Goal: Task Accomplishment & Management: Use online tool/utility

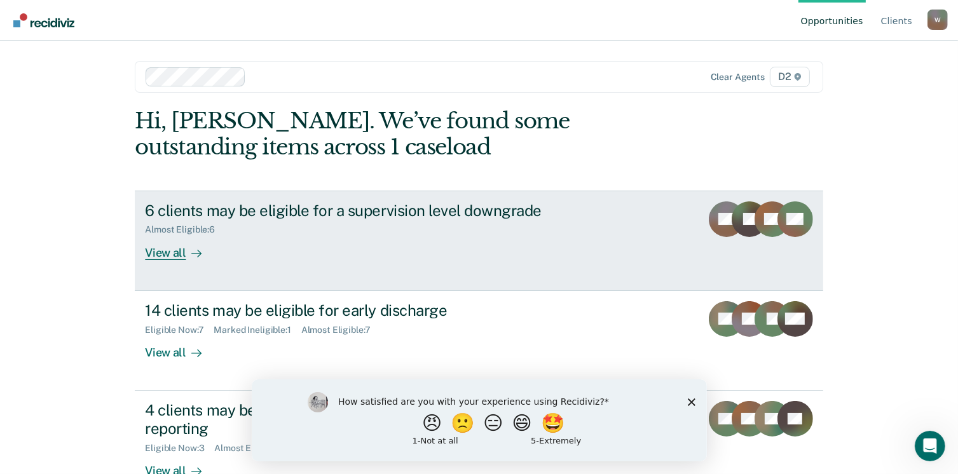
click at [173, 251] on div "View all" at bounding box center [180, 247] width 71 height 25
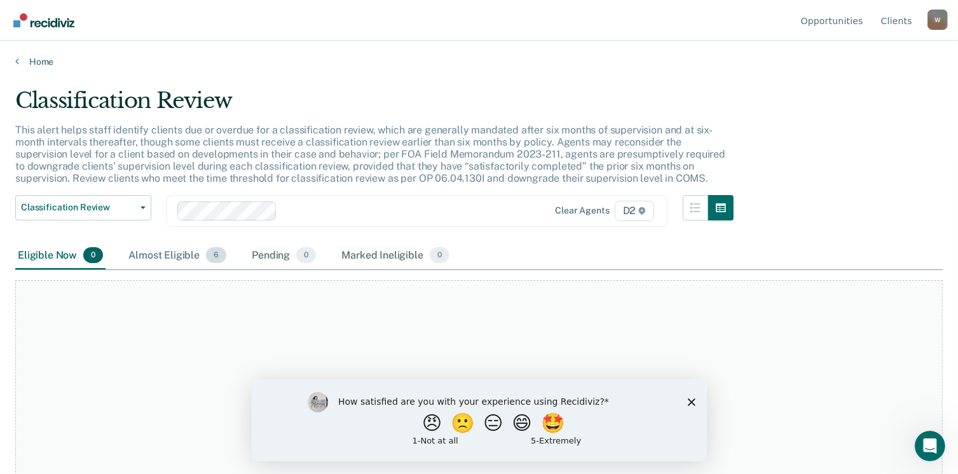
click at [181, 255] on div "Almost Eligible 6" at bounding box center [177, 256] width 103 height 28
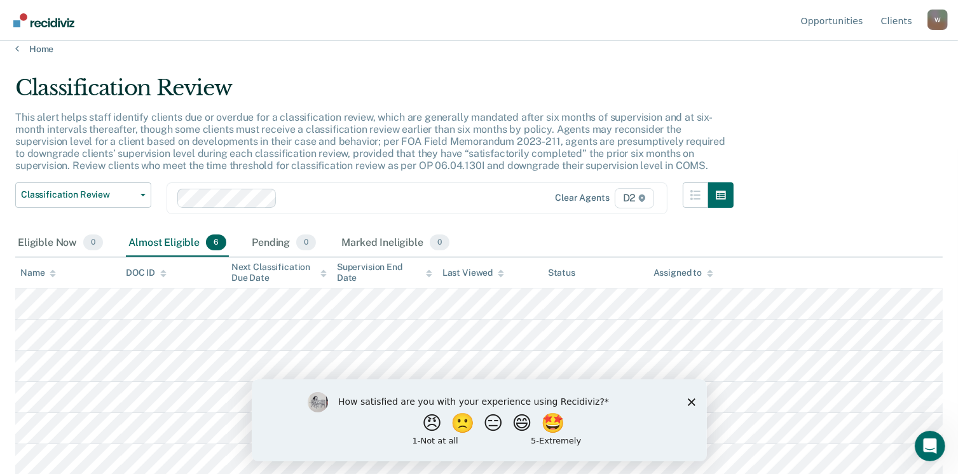
scroll to position [1, 0]
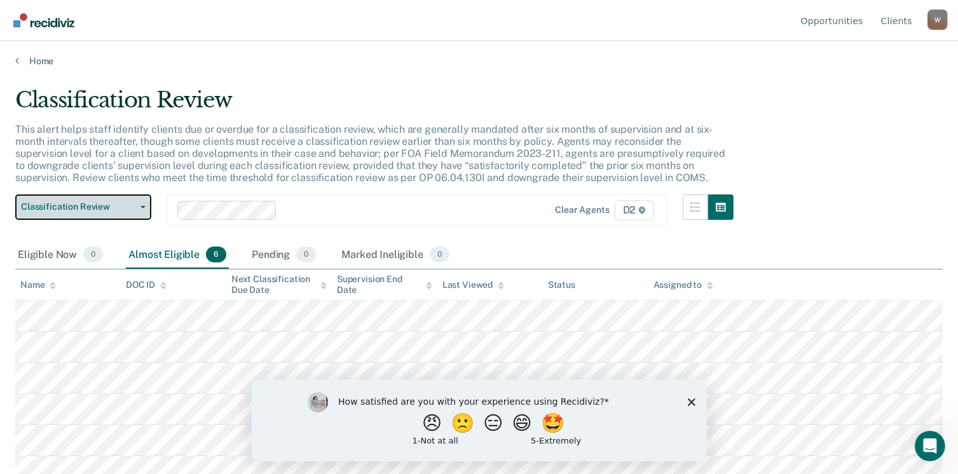
click at [83, 210] on span "Classification Review" at bounding box center [78, 207] width 114 height 11
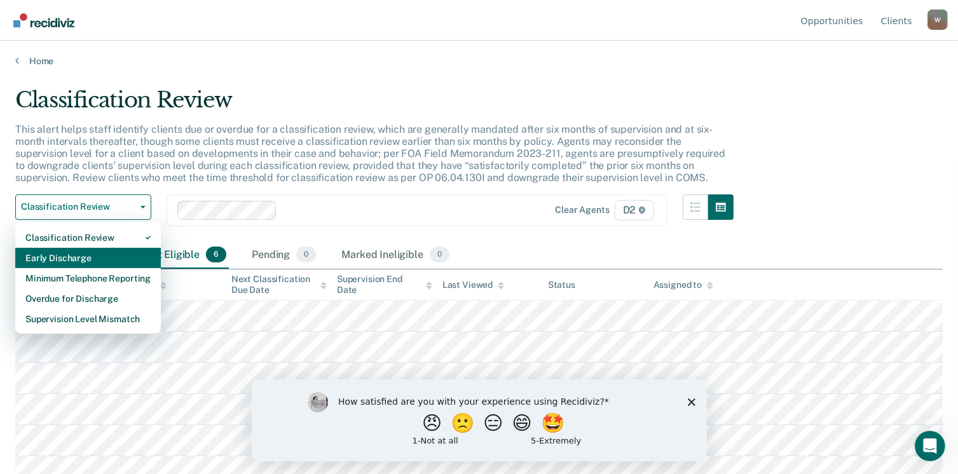
click at [89, 254] on div "Early Discharge" at bounding box center [87, 258] width 125 height 20
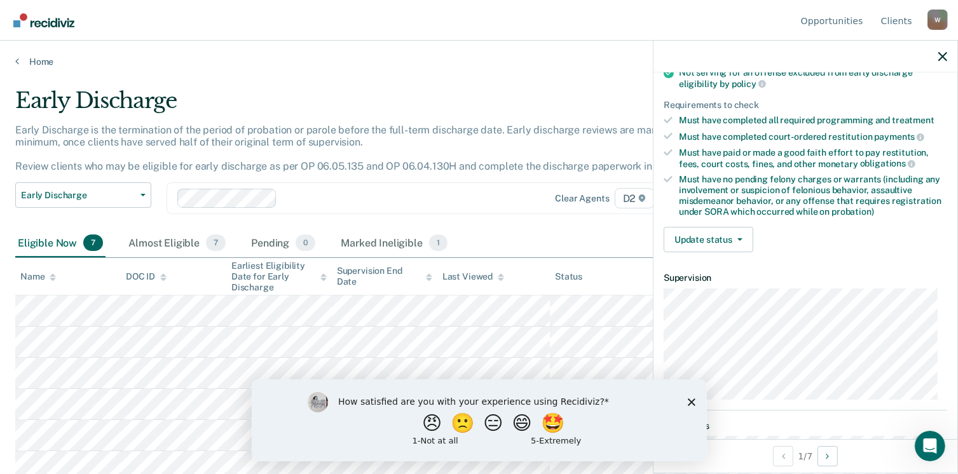
scroll to position [181, 0]
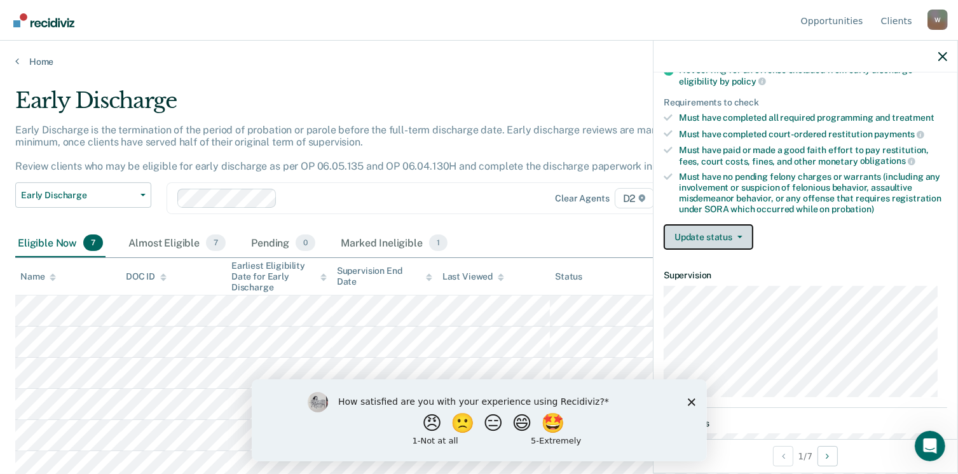
click at [729, 234] on button "Update status" at bounding box center [709, 236] width 90 height 25
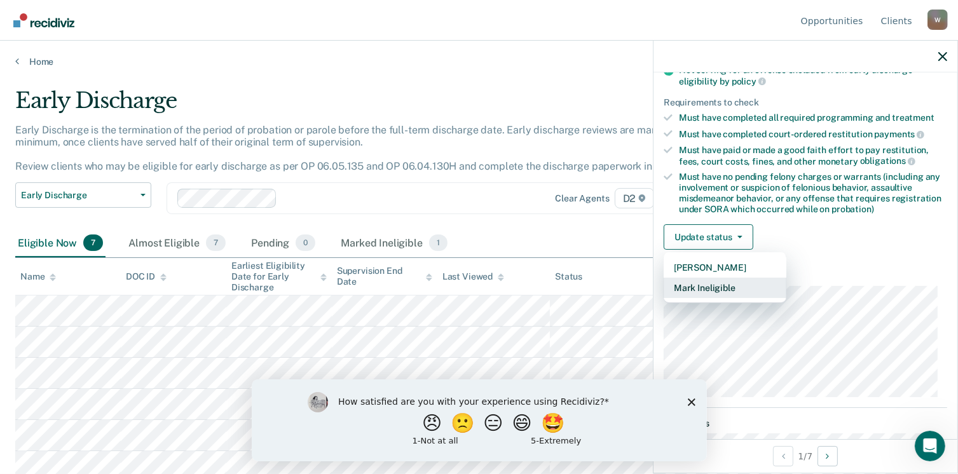
click at [729, 279] on button "Mark Ineligible" at bounding box center [725, 288] width 123 height 20
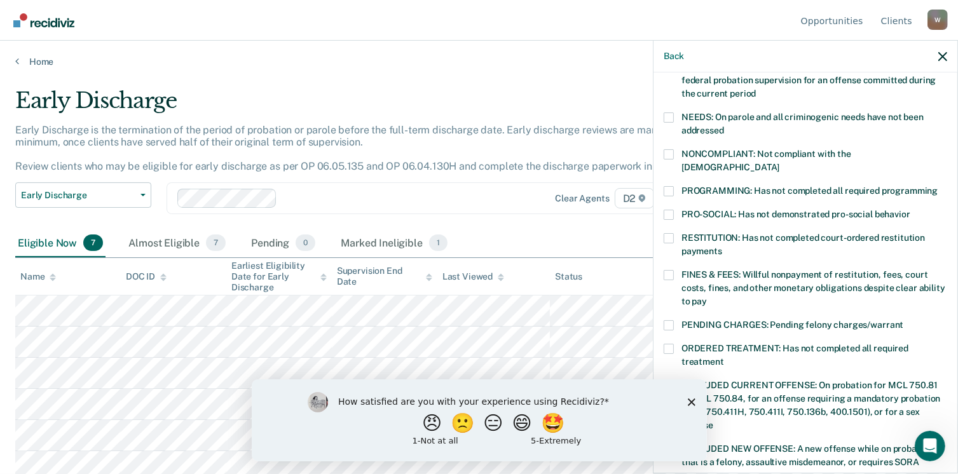
click at [693, 403] on polygon "Close survey" at bounding box center [691, 402] width 8 height 8
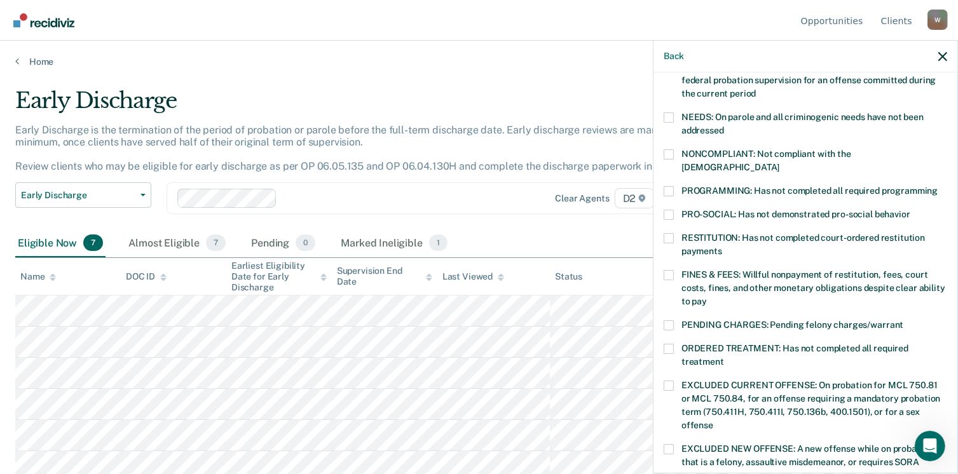
click at [672, 233] on span at bounding box center [669, 238] width 10 height 10
click at [722, 247] on input "RESTITUTION: Has not completed court-ordered restitution payments" at bounding box center [722, 247] width 0 height 0
click at [671, 270] on span at bounding box center [669, 275] width 10 height 10
click at [707, 297] on input "FINES & FEES: Willful nonpayment of restitution, fees, court costs, fines, and …" at bounding box center [707, 297] width 0 height 0
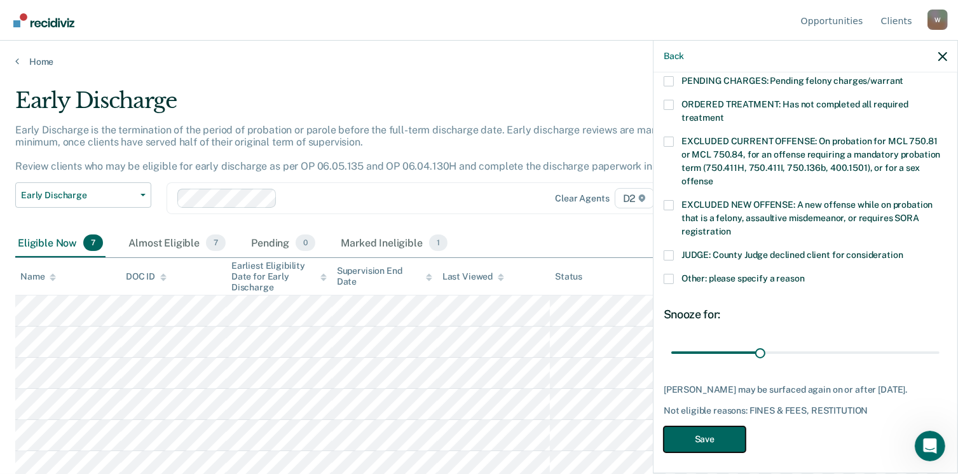
click at [694, 439] on button "Save" at bounding box center [705, 440] width 82 height 26
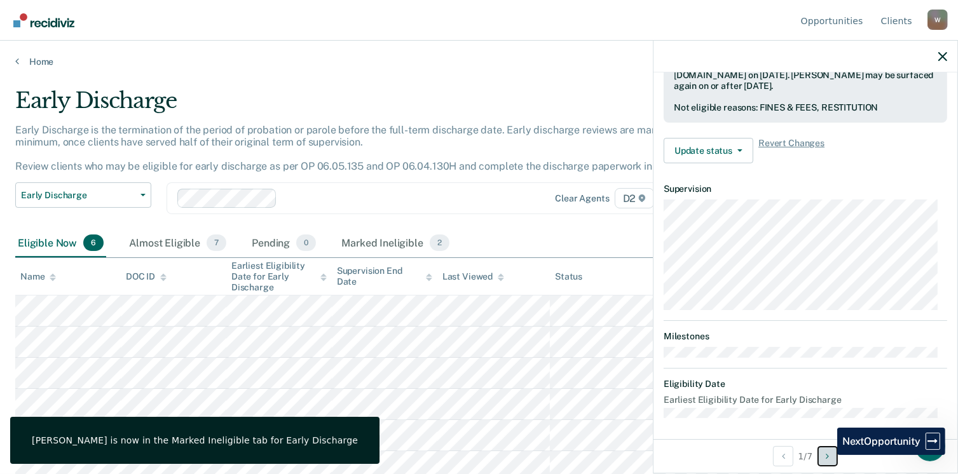
click at [828, 455] on icon "Next Opportunity" at bounding box center [827, 456] width 3 height 9
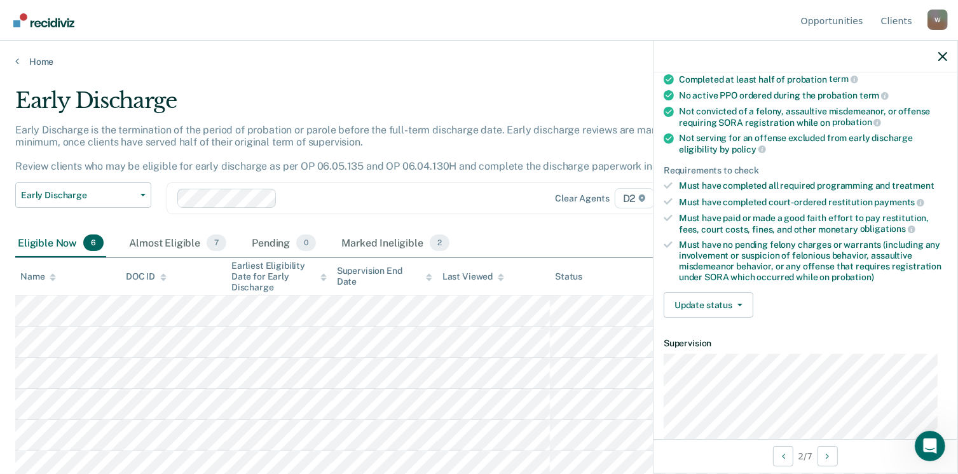
scroll to position [130, 0]
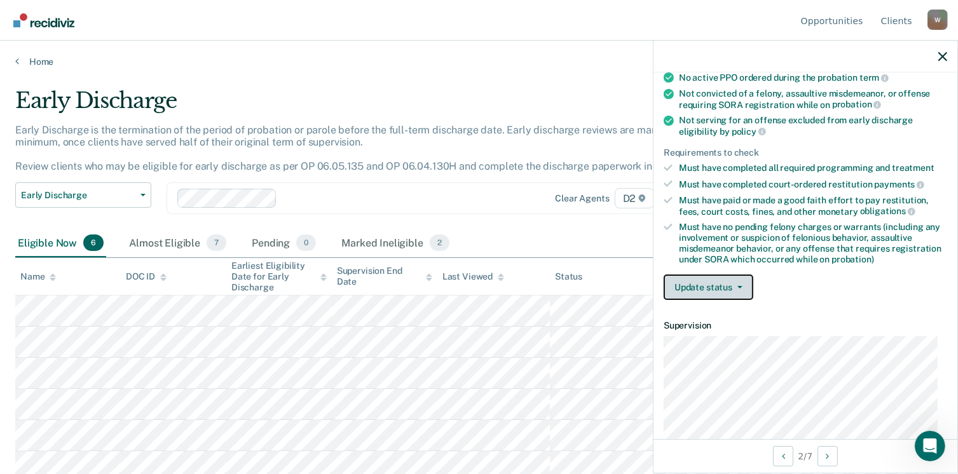
click at [707, 283] on button "Update status" at bounding box center [709, 287] width 90 height 25
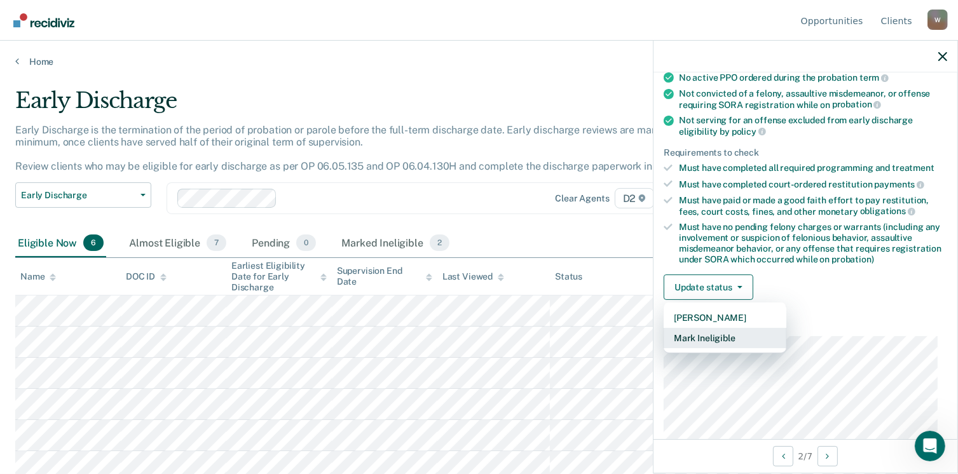
click at [720, 335] on button "Mark Ineligible" at bounding box center [725, 338] width 123 height 20
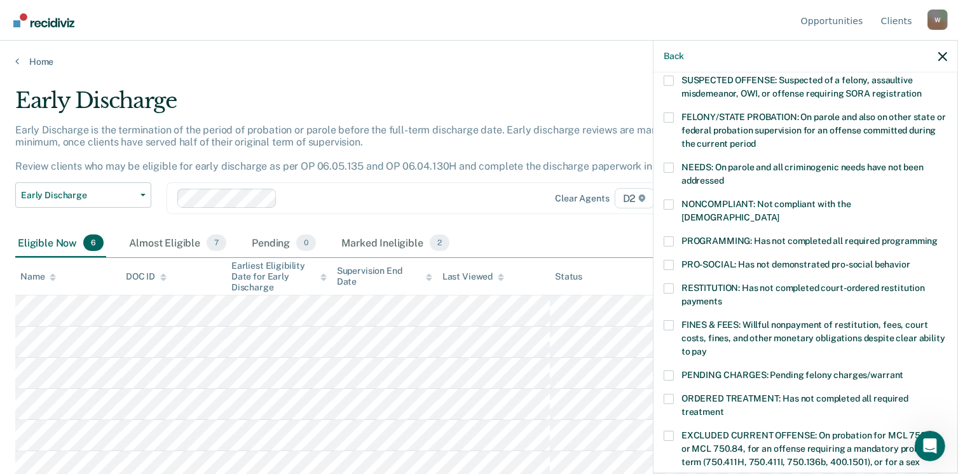
click at [669, 321] on span at bounding box center [669, 326] width 10 height 10
click at [707, 347] on input "FINES & FEES: Willful nonpayment of restitution, fees, court costs, fines, and …" at bounding box center [707, 347] width 0 height 0
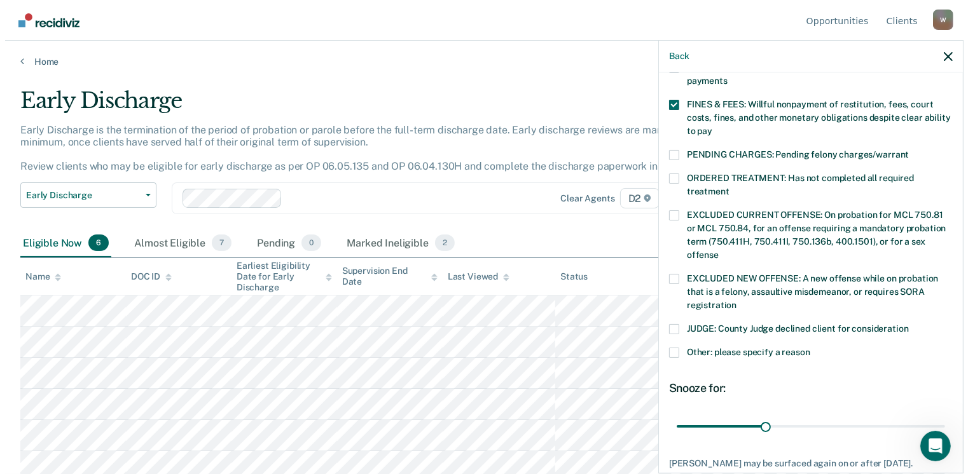
scroll to position [414, 0]
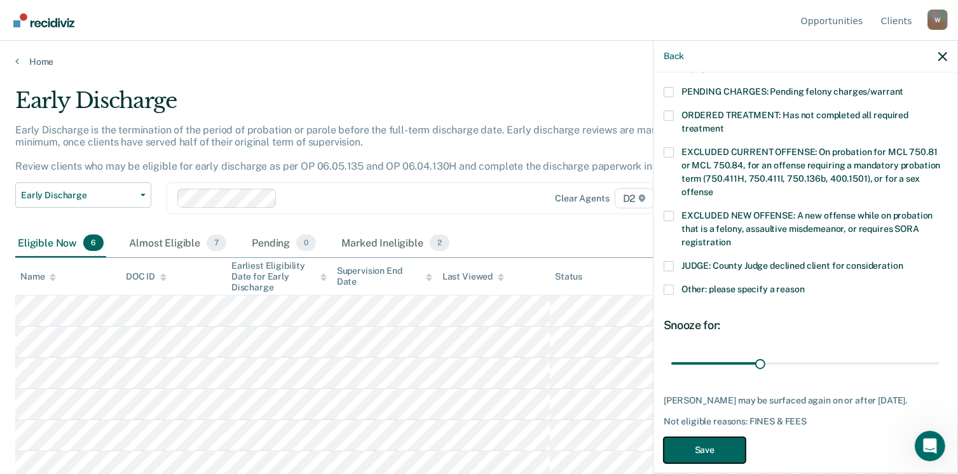
click at [714, 438] on button "Save" at bounding box center [705, 451] width 82 height 26
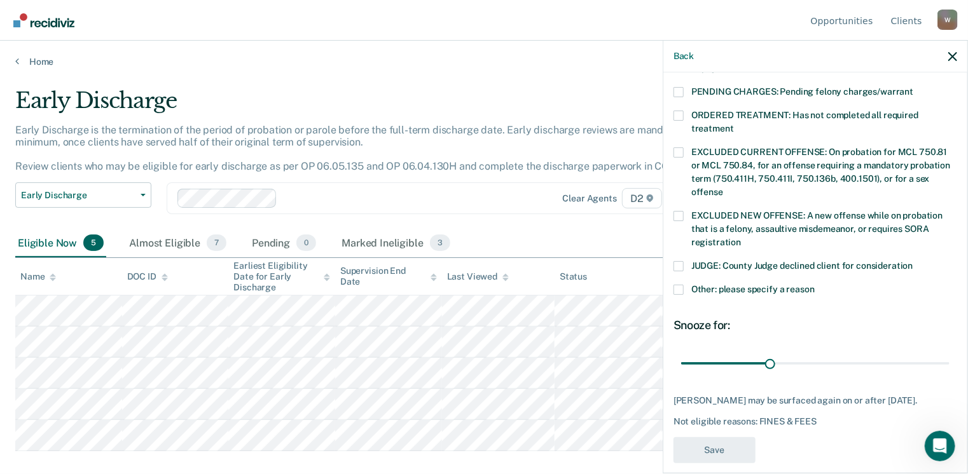
scroll to position [374, 0]
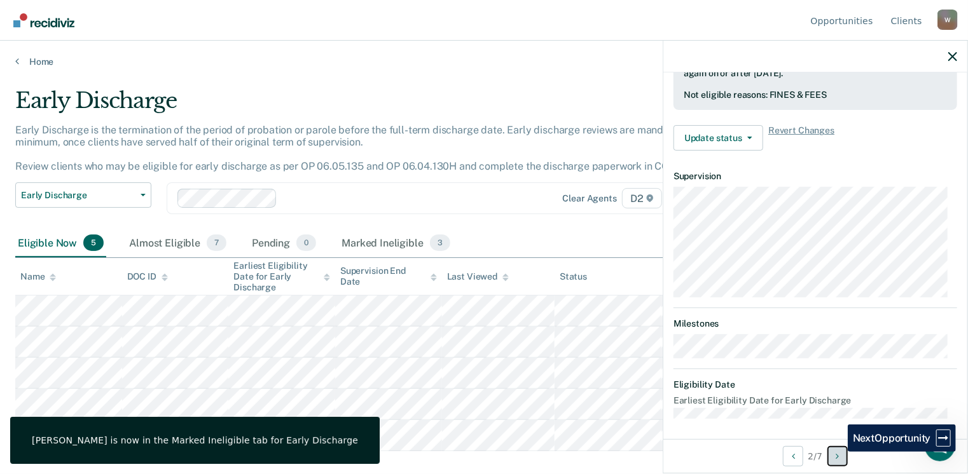
click at [838, 452] on icon "Next Opportunity" at bounding box center [837, 456] width 3 height 9
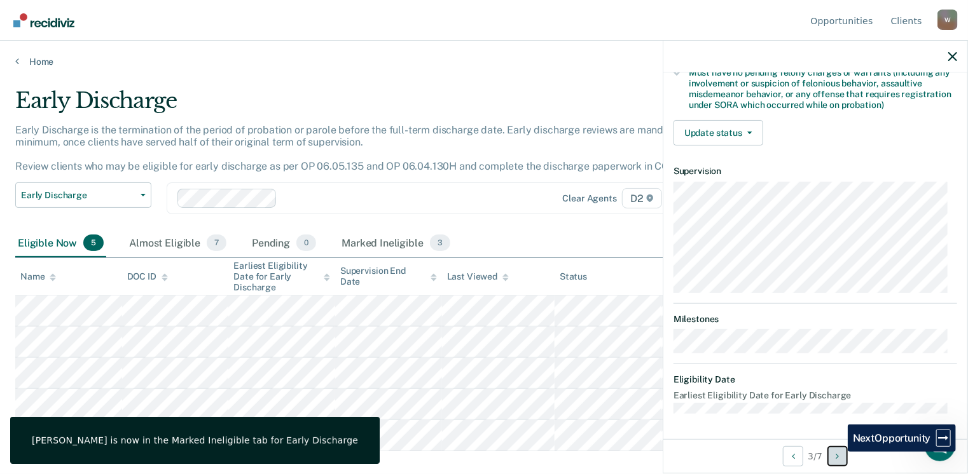
scroll to position [267, 0]
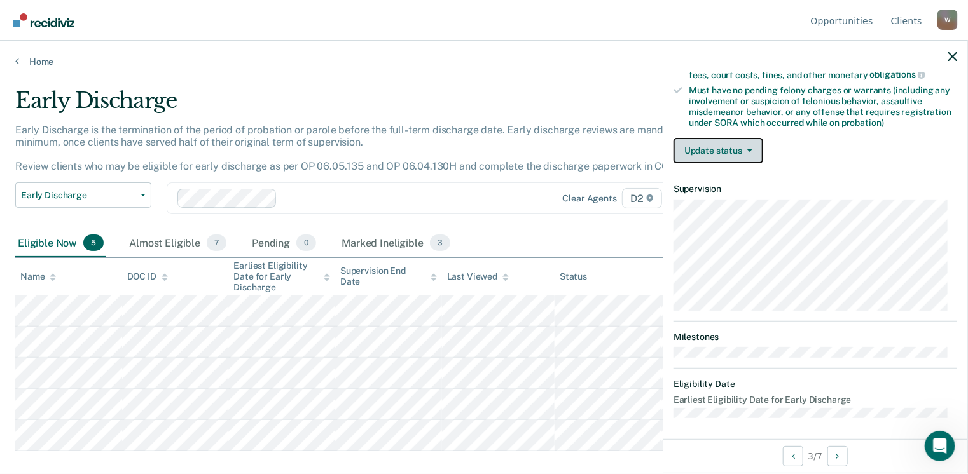
click at [715, 146] on button "Update status" at bounding box center [718, 150] width 90 height 25
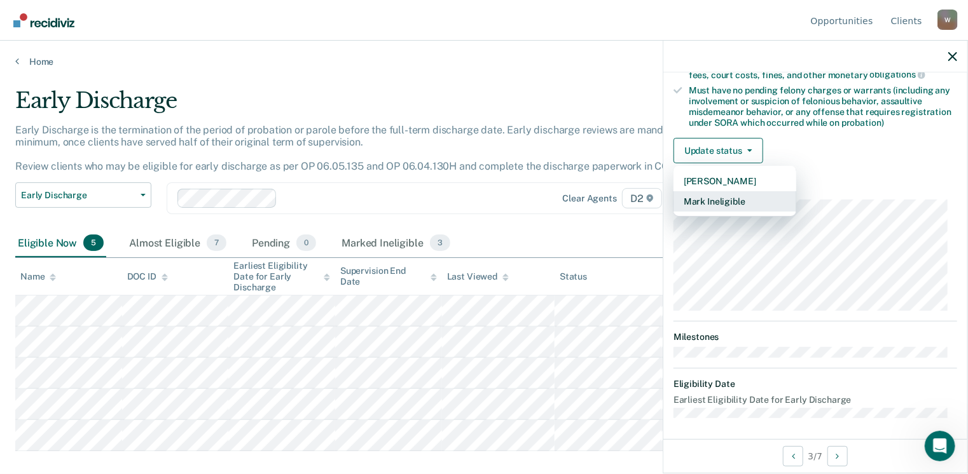
click at [724, 197] on button "Mark Ineligible" at bounding box center [734, 201] width 123 height 20
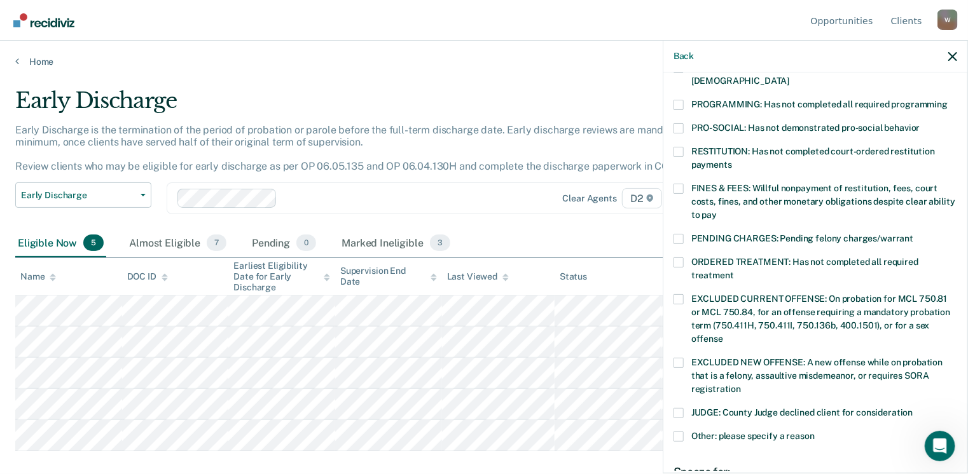
click at [677, 184] on span at bounding box center [678, 189] width 10 height 10
click at [717, 210] on input "FINES & FEES: Willful nonpayment of restitution, fees, court costs, fines, and …" at bounding box center [717, 210] width 0 height 0
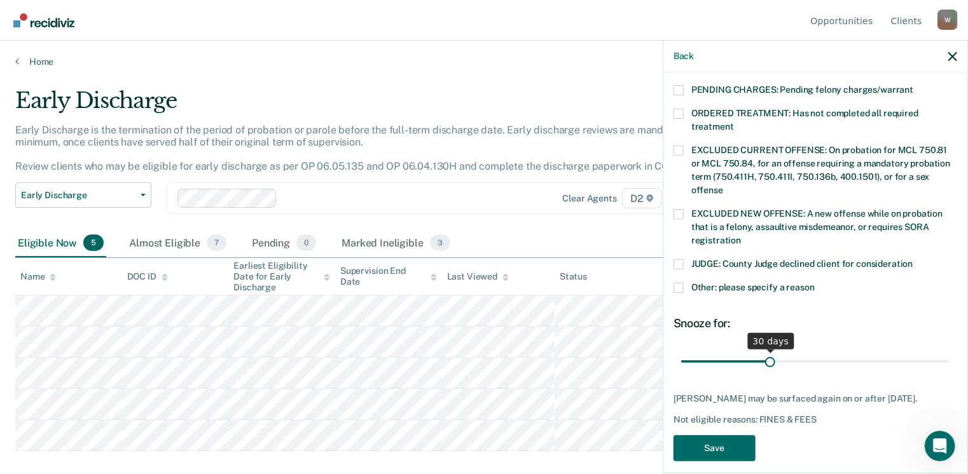
scroll to position [420, 0]
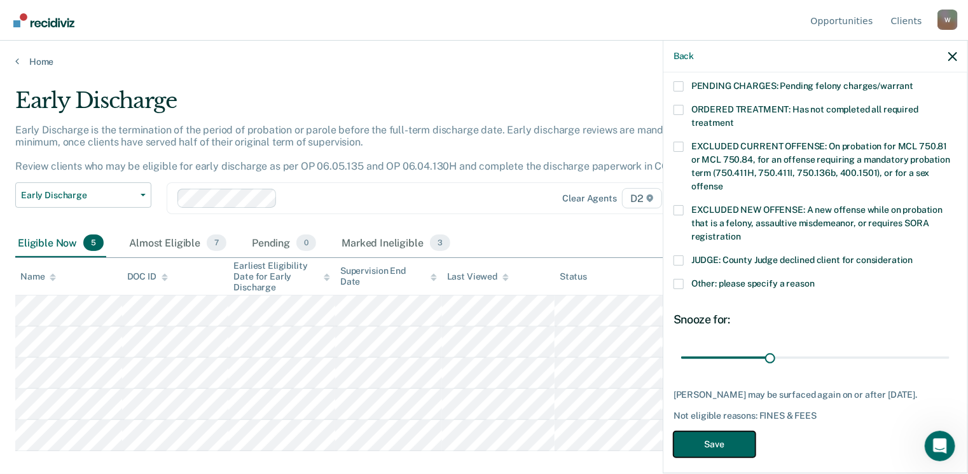
click at [724, 439] on button "Save" at bounding box center [714, 445] width 82 height 26
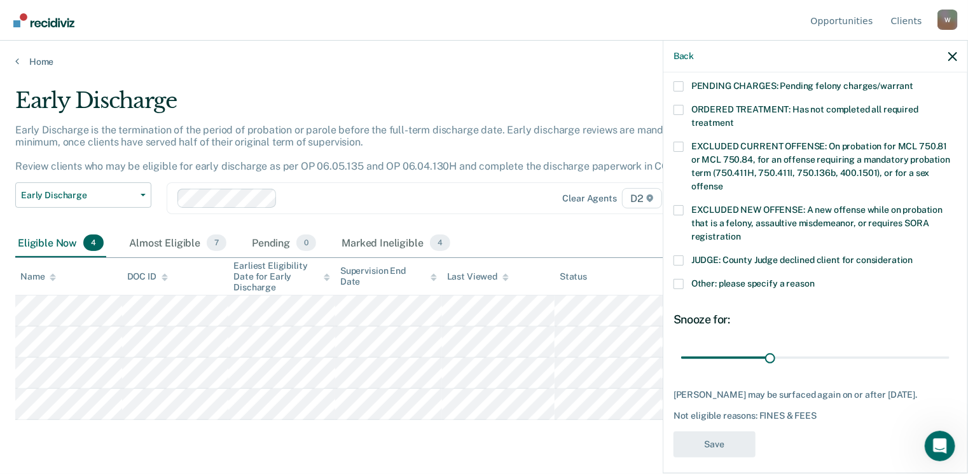
scroll to position [361, 0]
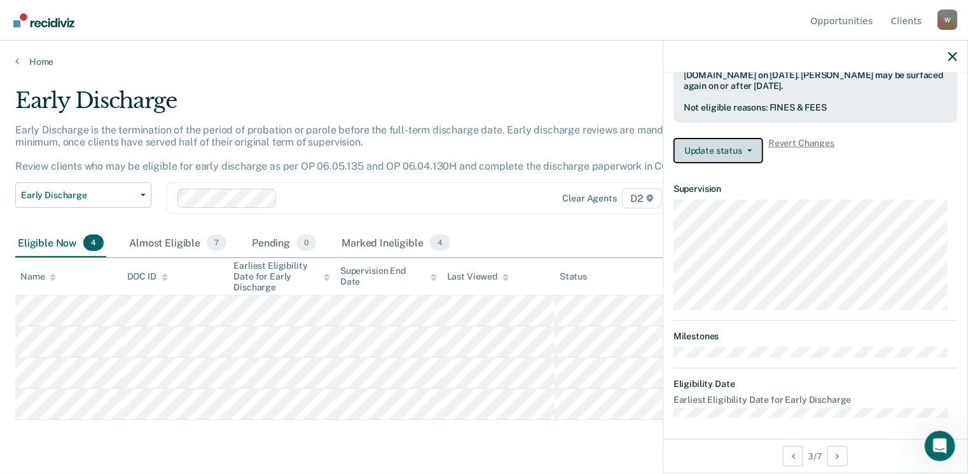
click at [722, 150] on button "Update status" at bounding box center [718, 150] width 90 height 25
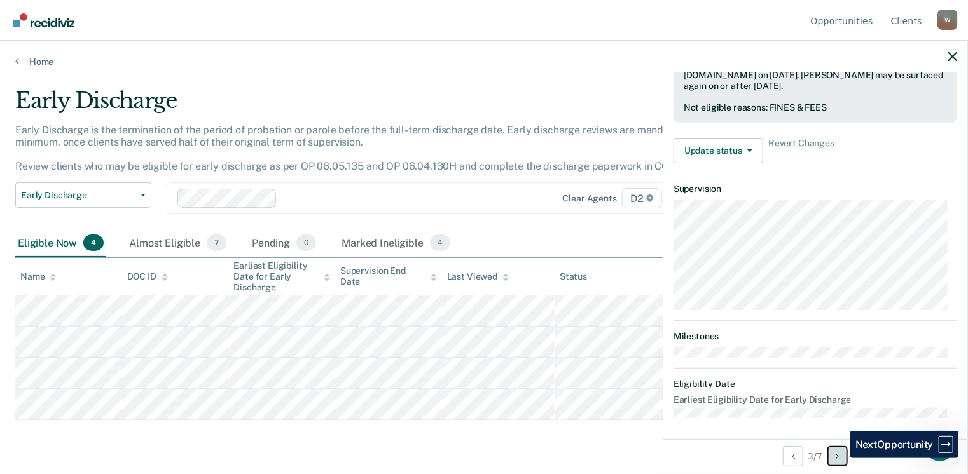
click at [839, 459] on icon "Next Opportunity" at bounding box center [837, 456] width 3 height 9
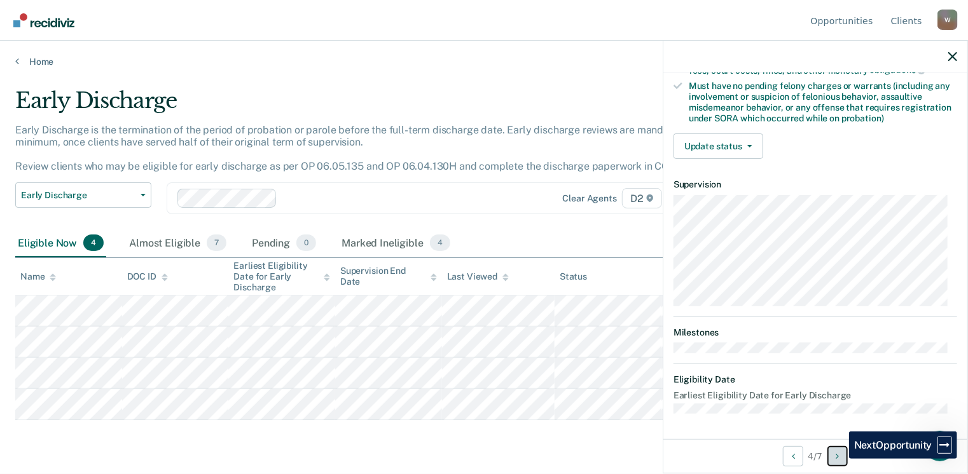
scroll to position [267, 0]
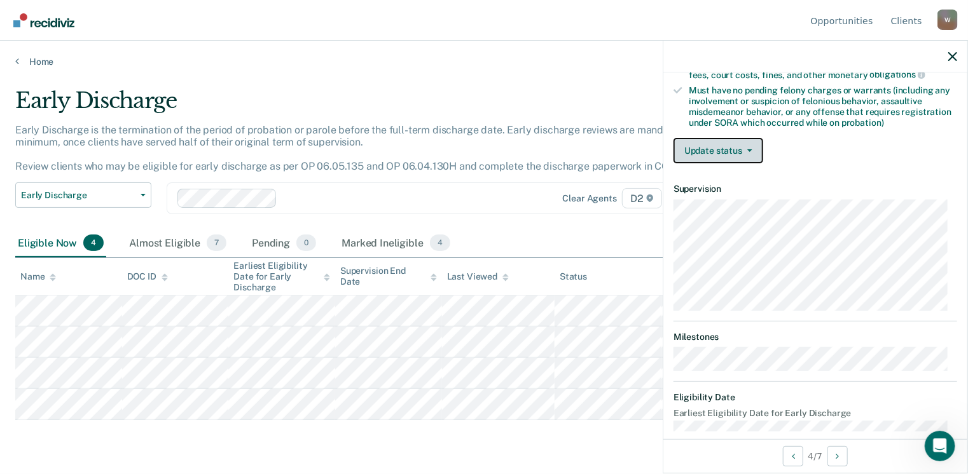
click at [713, 146] on button "Update status" at bounding box center [718, 150] width 90 height 25
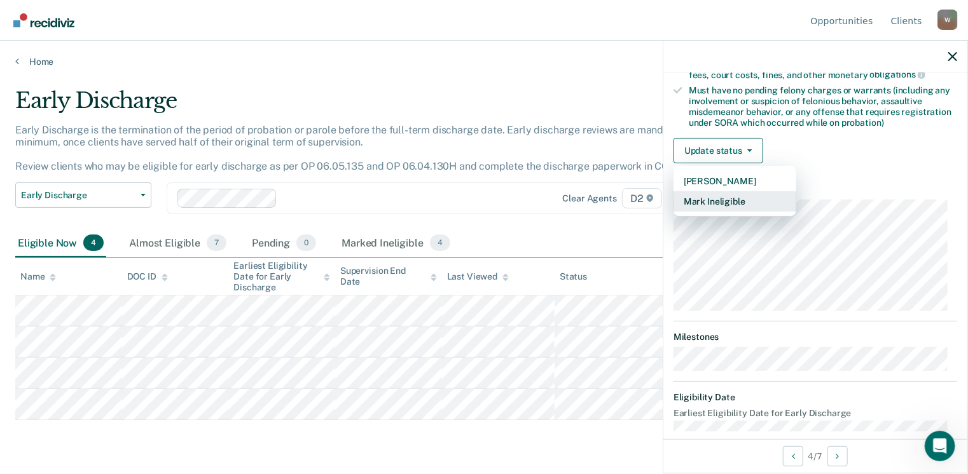
click at [724, 198] on button "Mark Ineligible" at bounding box center [734, 201] width 123 height 20
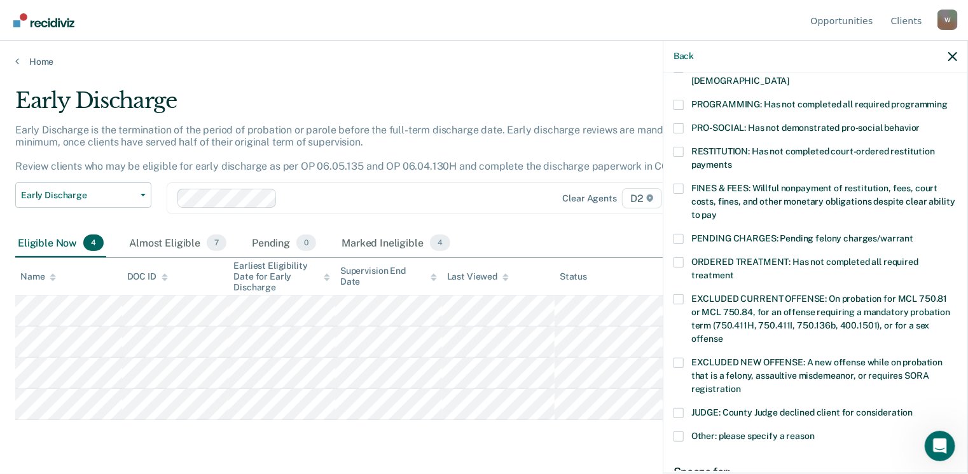
click at [679, 184] on span at bounding box center [678, 189] width 10 height 10
click at [717, 210] on input "FINES & FEES: Willful nonpayment of restitution, fees, court costs, fines, and …" at bounding box center [717, 210] width 0 height 0
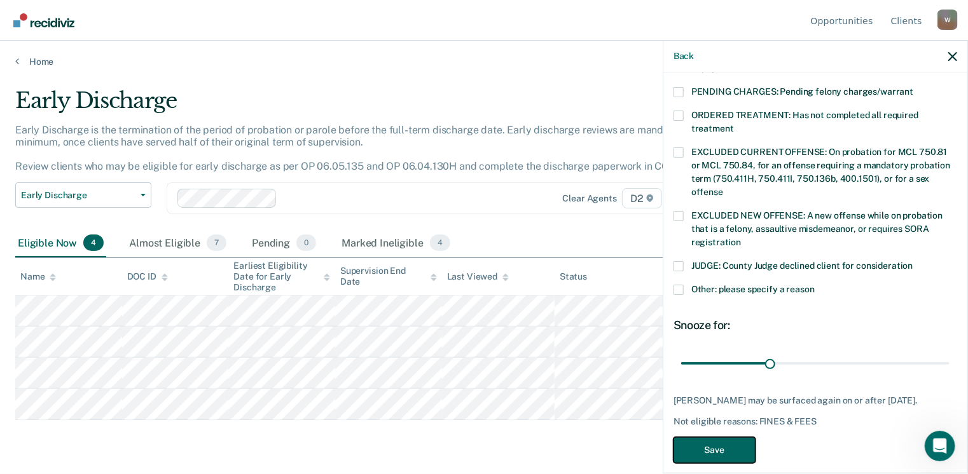
click at [726, 438] on button "Save" at bounding box center [714, 451] width 82 height 26
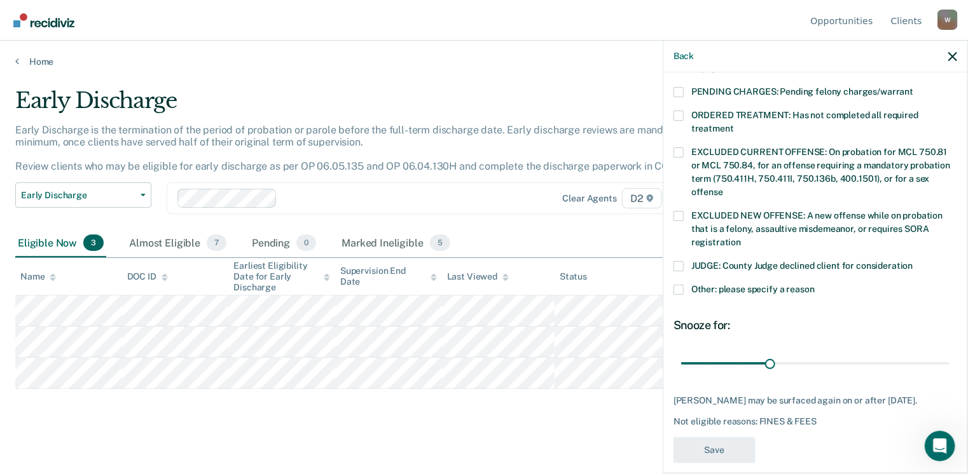
scroll to position [374, 0]
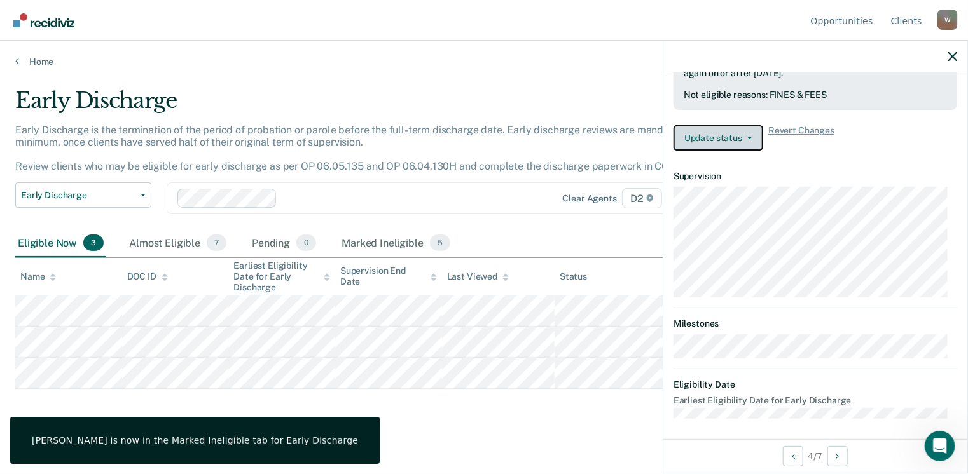
click at [733, 130] on button "Update status" at bounding box center [718, 137] width 90 height 25
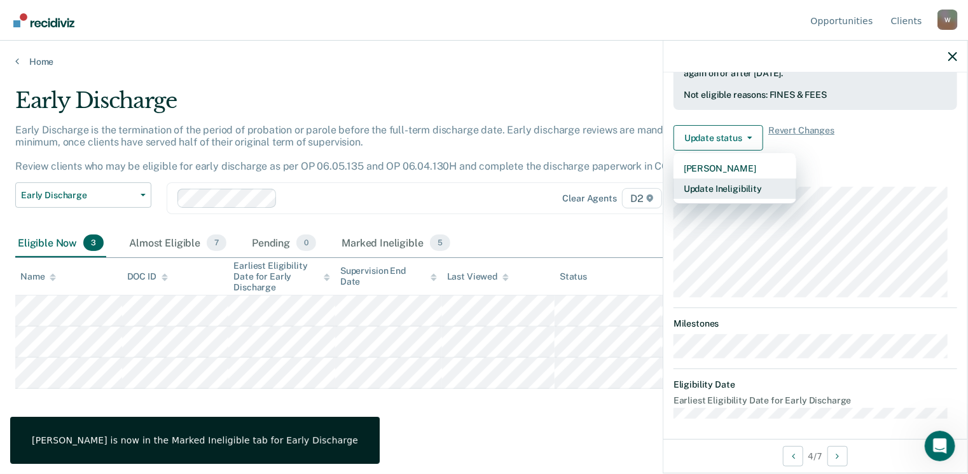
click at [742, 187] on button "Update Ineligibility" at bounding box center [734, 189] width 123 height 20
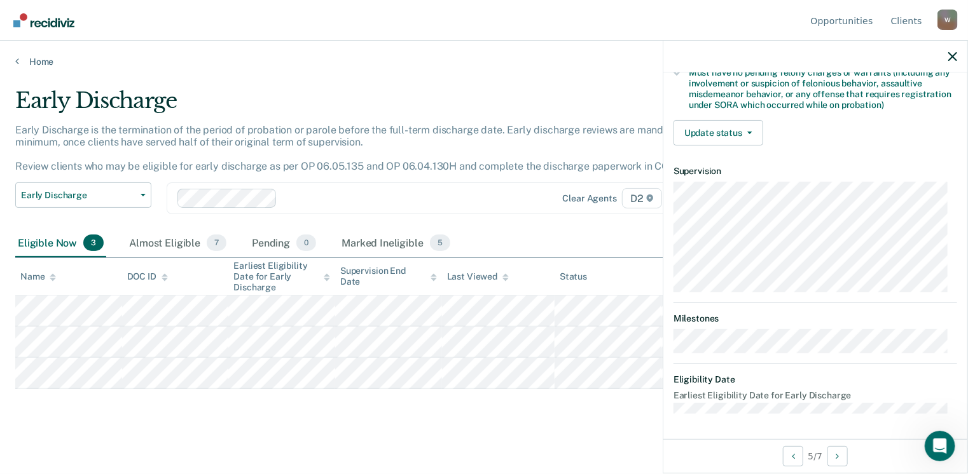
scroll to position [280, 0]
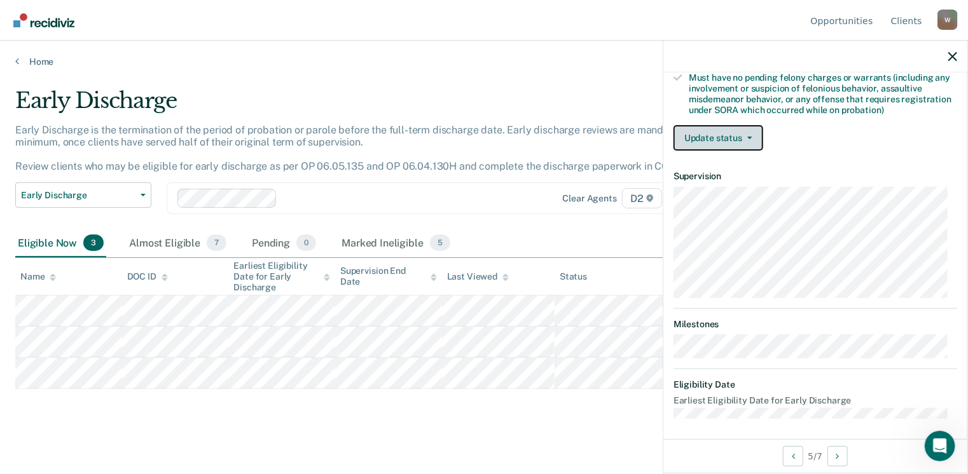
click at [705, 129] on button "Update status" at bounding box center [718, 137] width 90 height 25
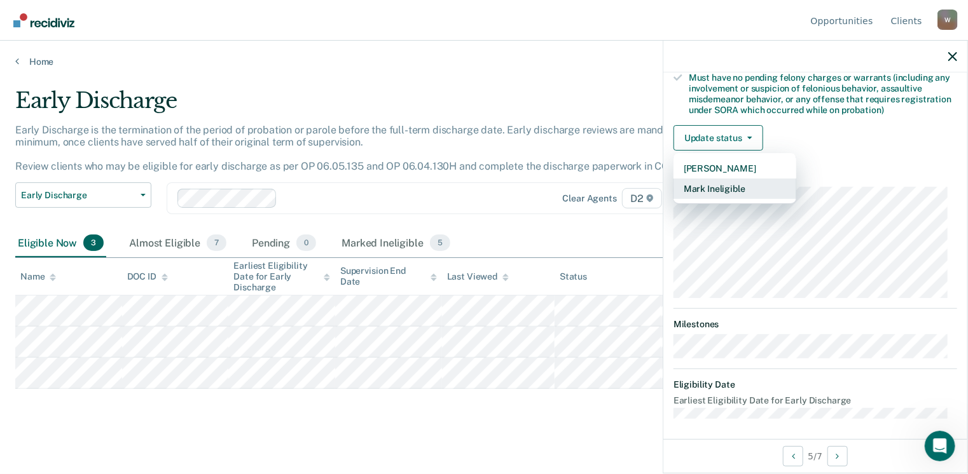
click at [716, 183] on button "Mark Ineligible" at bounding box center [734, 189] width 123 height 20
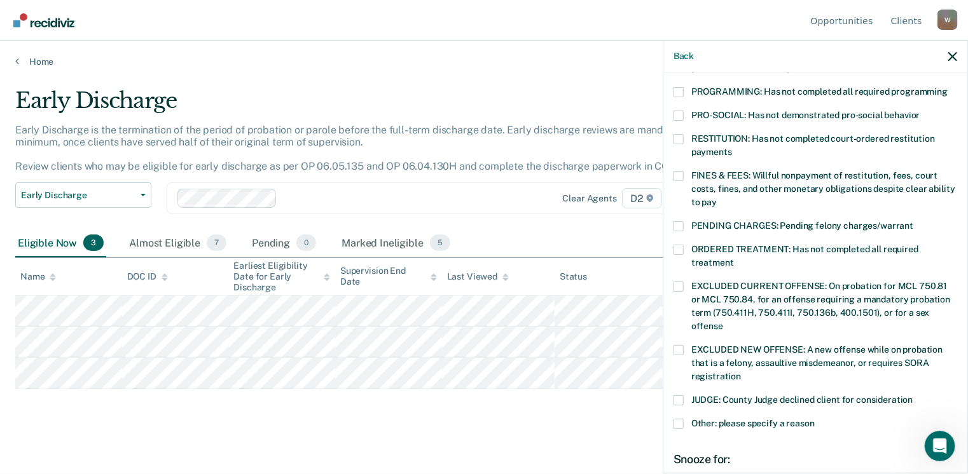
click at [681, 245] on span at bounding box center [678, 250] width 10 height 10
click at [734, 258] on input "ORDERED TREATMENT: Has not completed all required treatment" at bounding box center [734, 258] width 0 height 0
click at [674, 171] on span at bounding box center [678, 176] width 10 height 10
click at [717, 198] on input "FINES & FEES: Willful nonpayment of restitution, fees, court costs, fines, and …" at bounding box center [717, 198] width 0 height 0
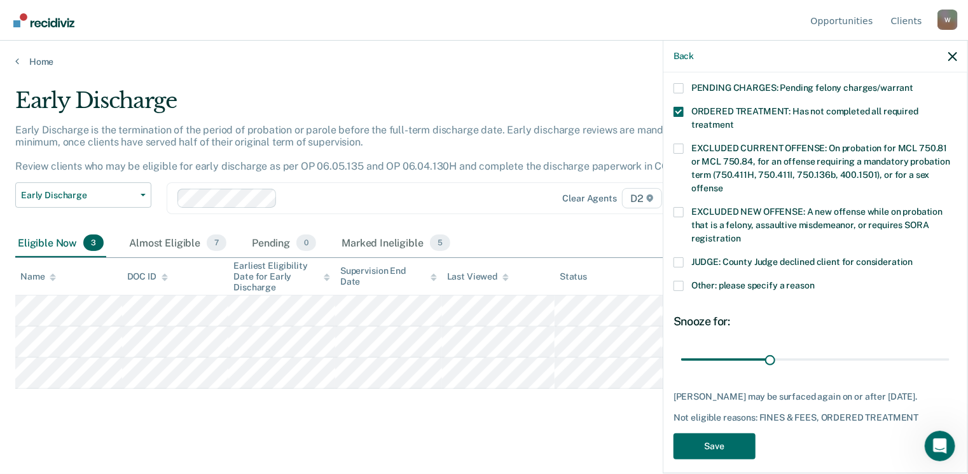
scroll to position [425, 0]
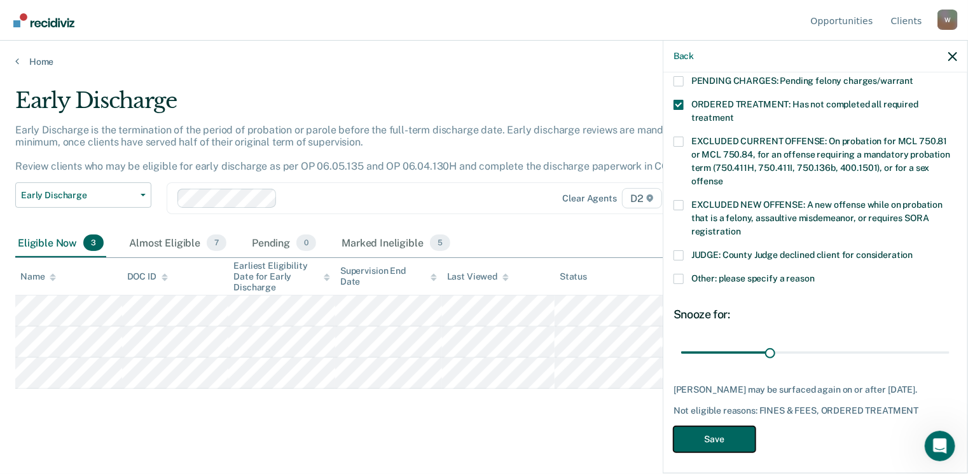
click at [728, 436] on button "Save" at bounding box center [714, 440] width 82 height 26
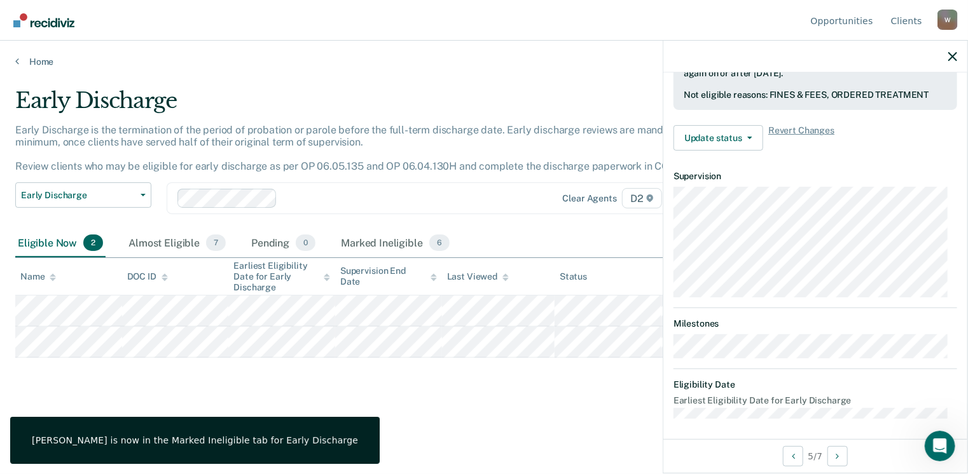
scroll to position [386, 0]
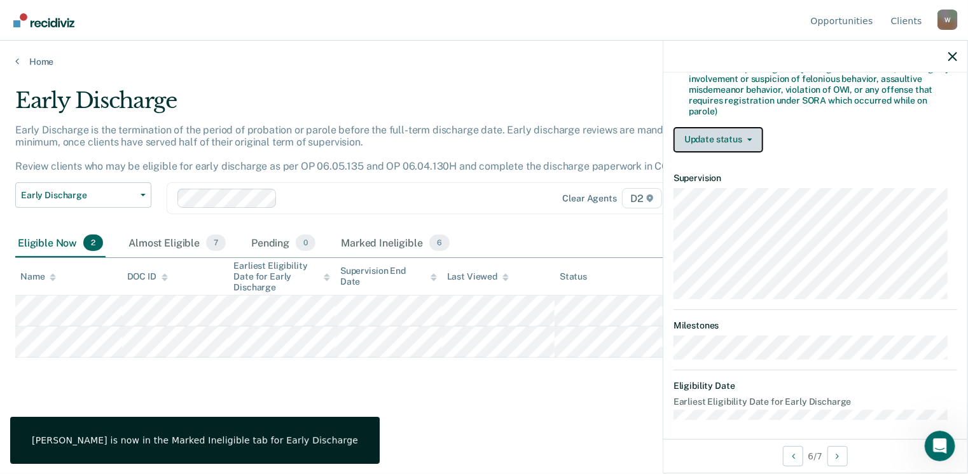
click at [713, 134] on button "Update status" at bounding box center [718, 139] width 90 height 25
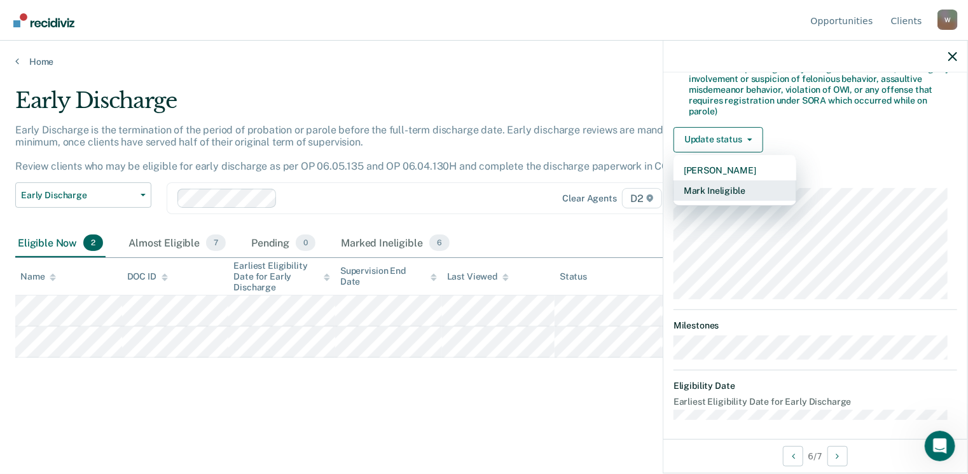
click at [722, 184] on button "Mark Ineligible" at bounding box center [734, 191] width 123 height 20
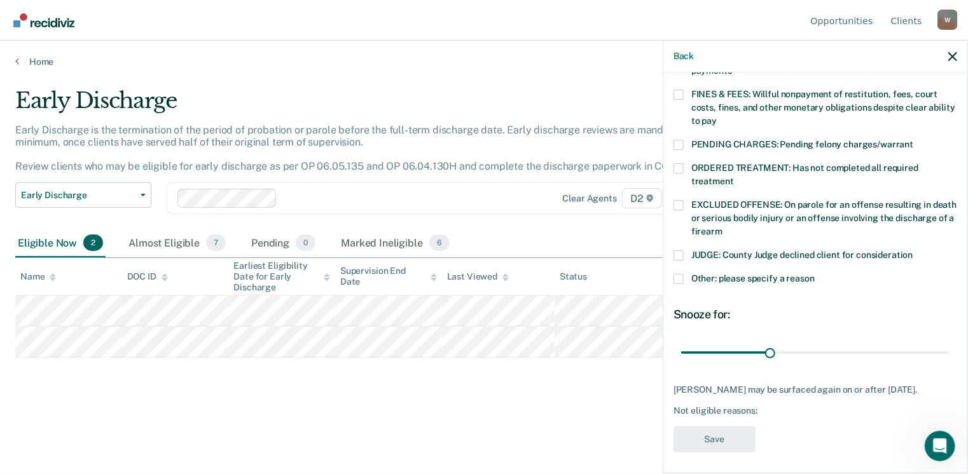
click at [677, 274] on span at bounding box center [678, 279] width 10 height 10
click at [815, 274] on input "Other: please specify a reason" at bounding box center [815, 274] width 0 height 0
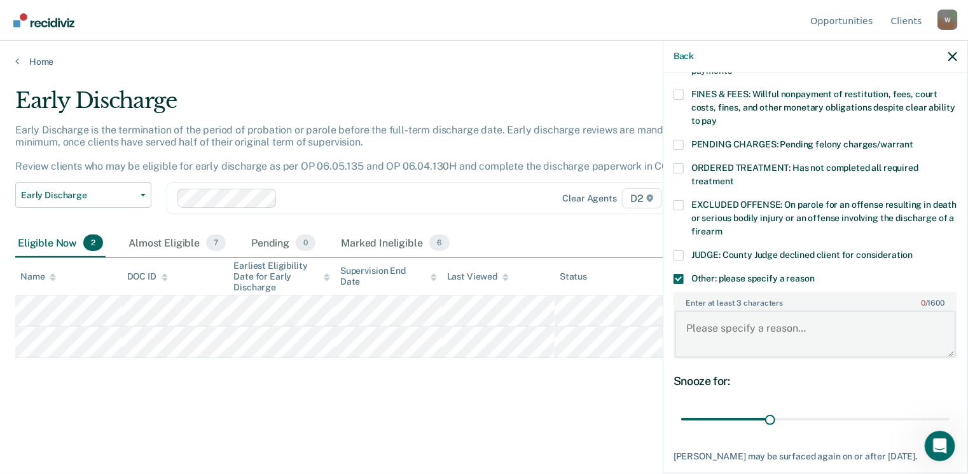
click at [724, 318] on textarea "Enter at least 3 characters 0 / 1600" at bounding box center [815, 334] width 281 height 47
type textarea "continues with PCS"
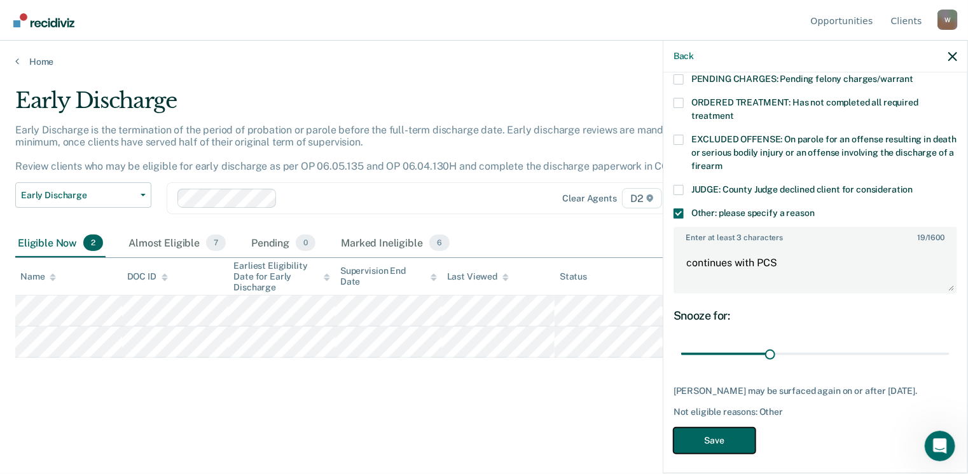
click at [736, 429] on button "Save" at bounding box center [714, 441] width 82 height 26
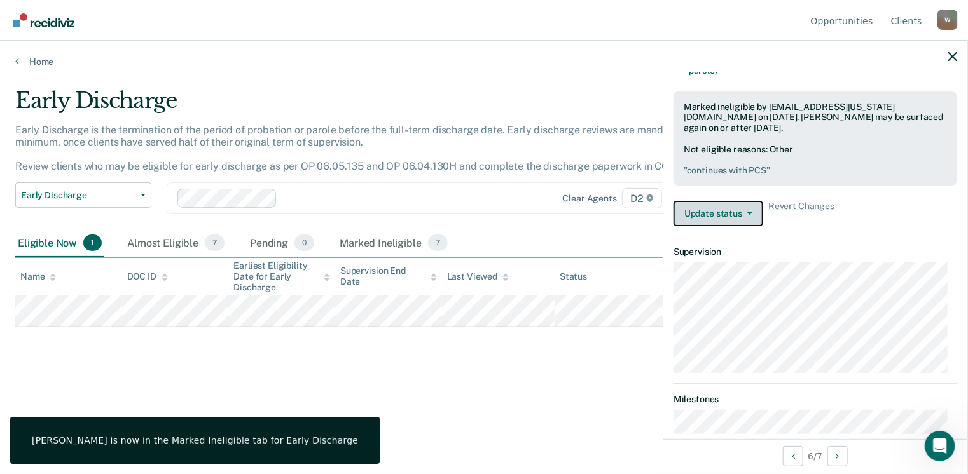
click at [724, 207] on button "Update status" at bounding box center [718, 213] width 90 height 25
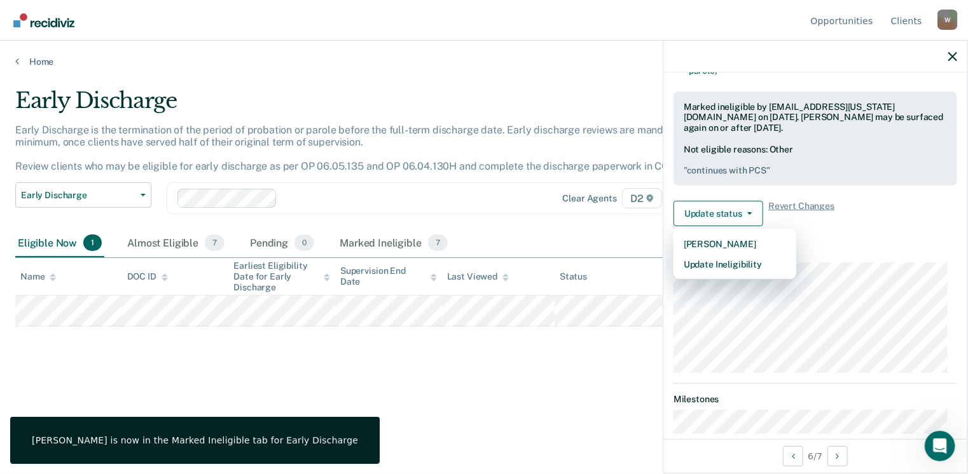
click at [579, 340] on div "Early Discharge Early Discharge is the termination of the period of probation o…" at bounding box center [483, 233] width 937 height 291
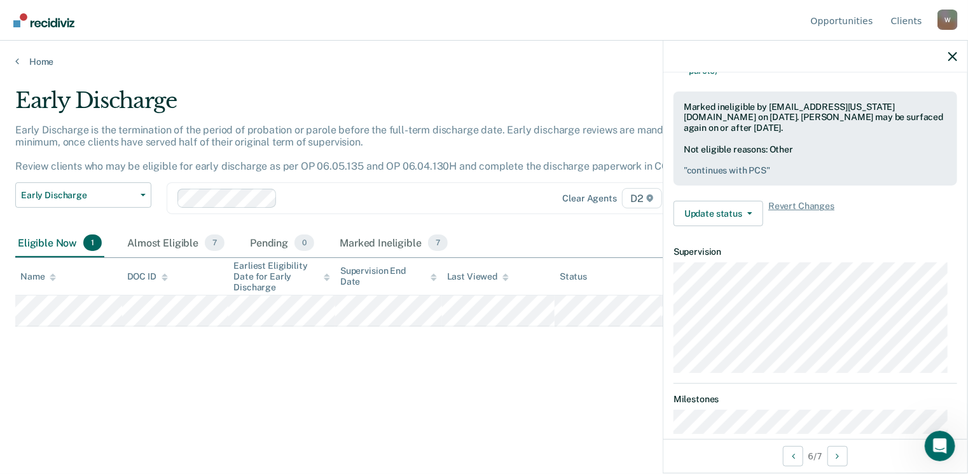
scroll to position [312, 0]
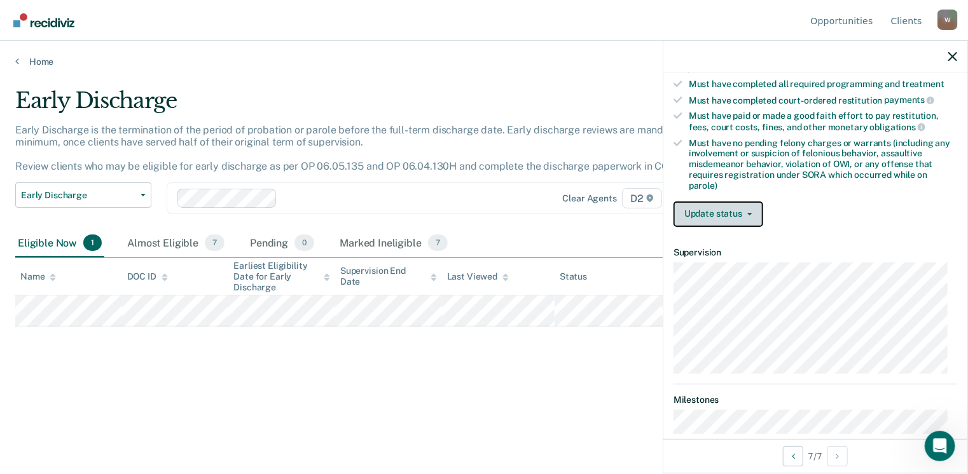
click at [691, 202] on button "Update status" at bounding box center [718, 214] width 90 height 25
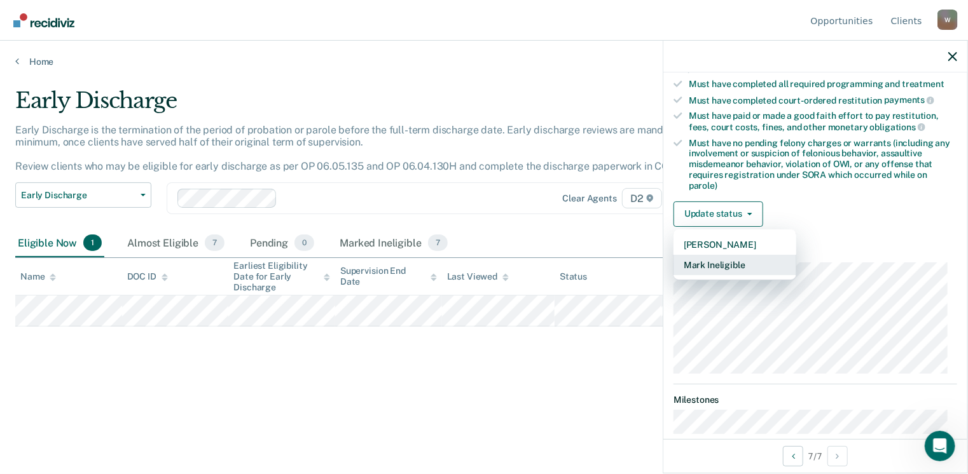
click at [714, 256] on button "Mark Ineligible" at bounding box center [734, 265] width 123 height 20
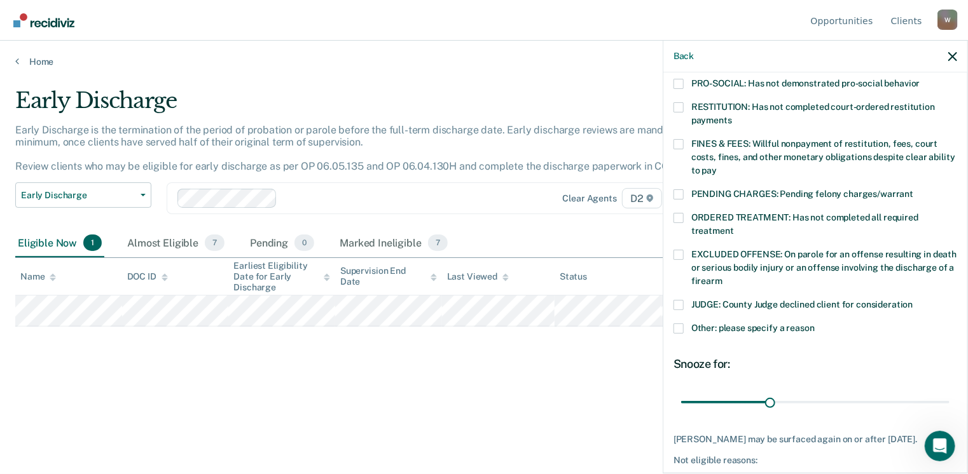
click at [679, 102] on span at bounding box center [678, 107] width 10 height 10
click at [732, 116] on input "RESTITUTION: Has not completed court-ordered restitution payments" at bounding box center [732, 116] width 0 height 0
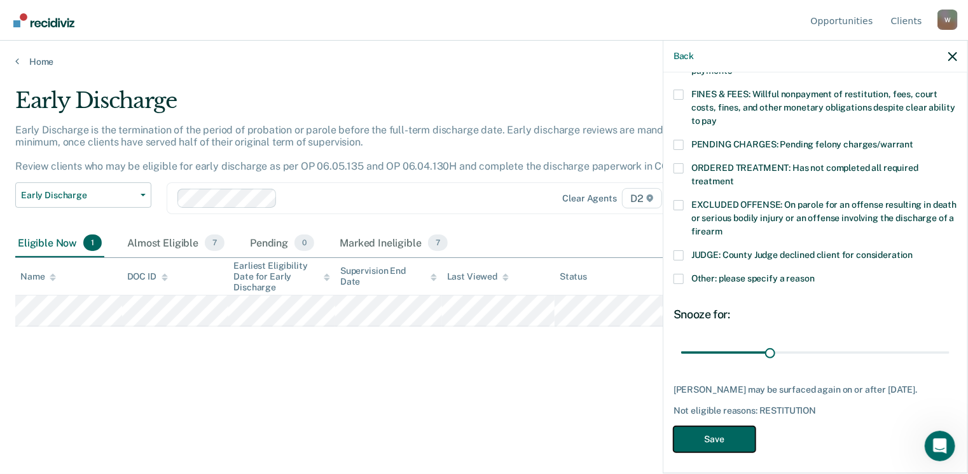
click at [724, 436] on button "Save" at bounding box center [714, 440] width 82 height 26
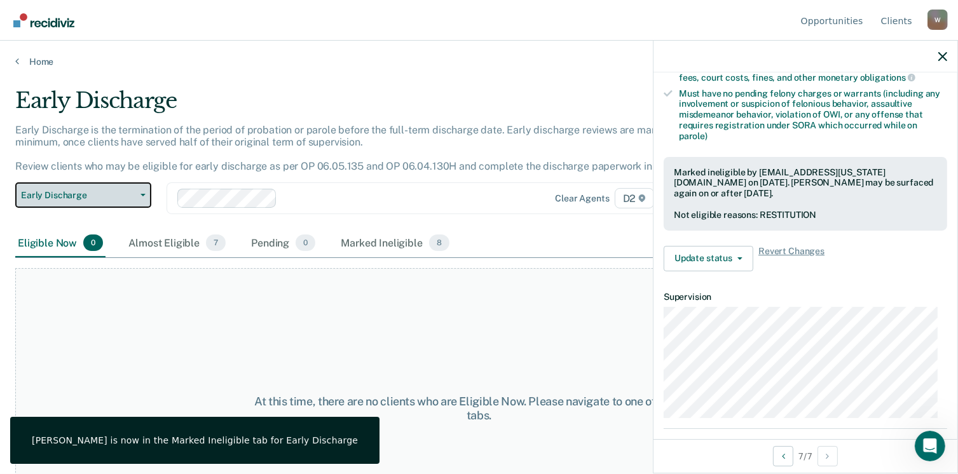
click at [112, 191] on span "Early Discharge" at bounding box center [78, 195] width 114 height 11
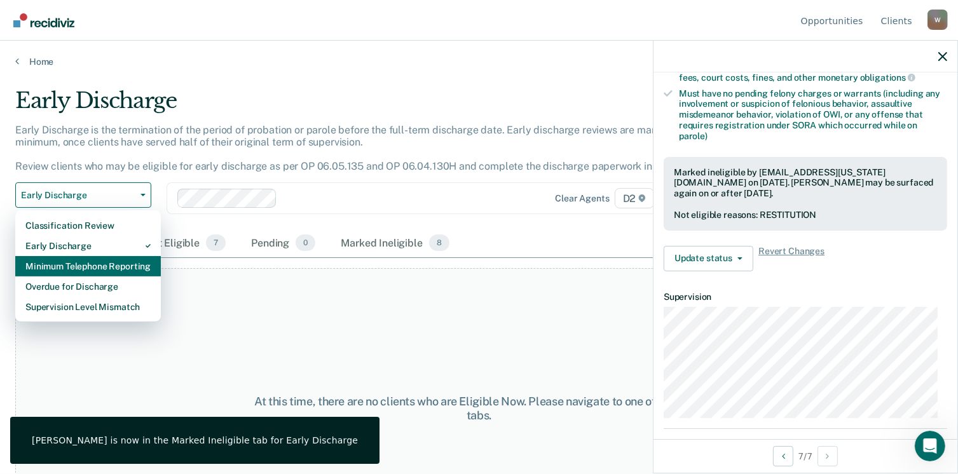
click at [102, 263] on div "Minimum Telephone Reporting" at bounding box center [87, 266] width 125 height 20
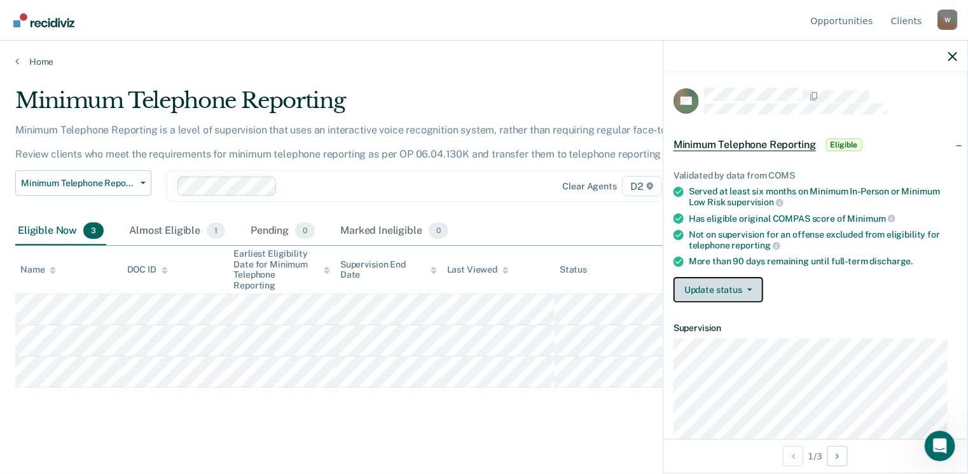
click at [691, 283] on button "Update status" at bounding box center [718, 289] width 90 height 25
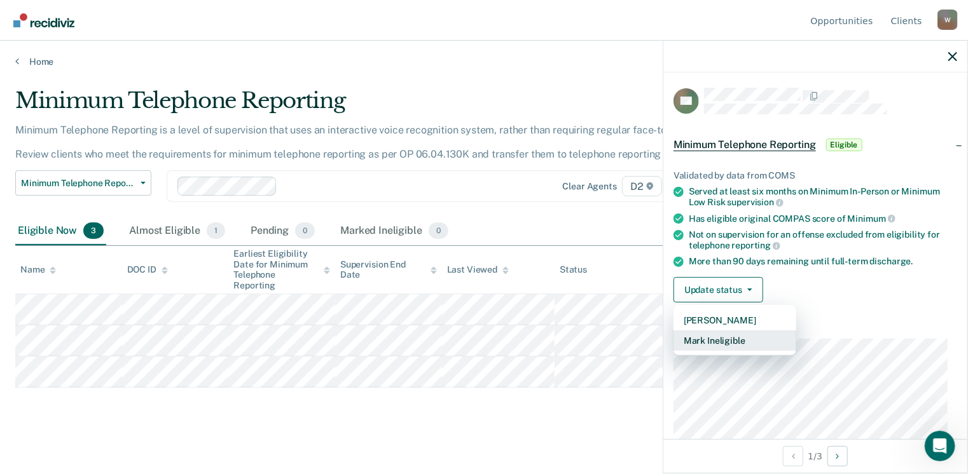
click at [710, 336] on button "Mark Ineligible" at bounding box center [734, 341] width 123 height 20
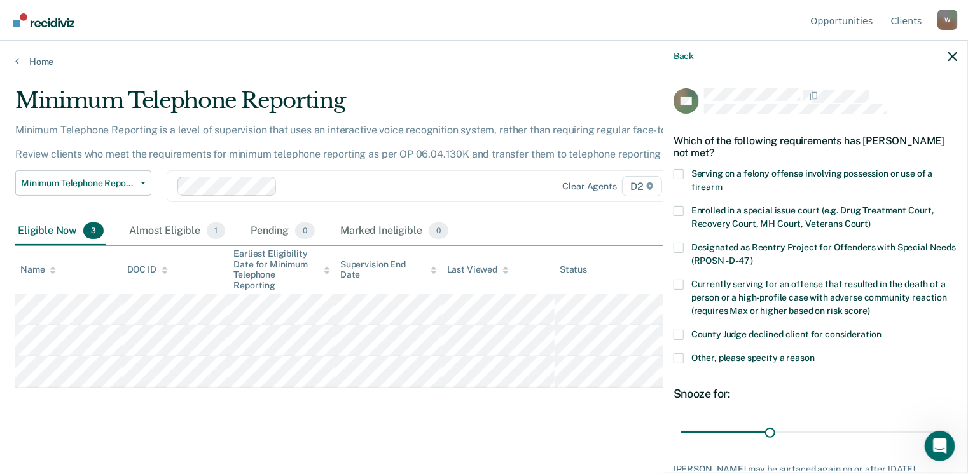
click at [675, 331] on span at bounding box center [678, 335] width 10 height 10
click at [882, 330] on input "County Judge declined client for consideration" at bounding box center [882, 330] width 0 height 0
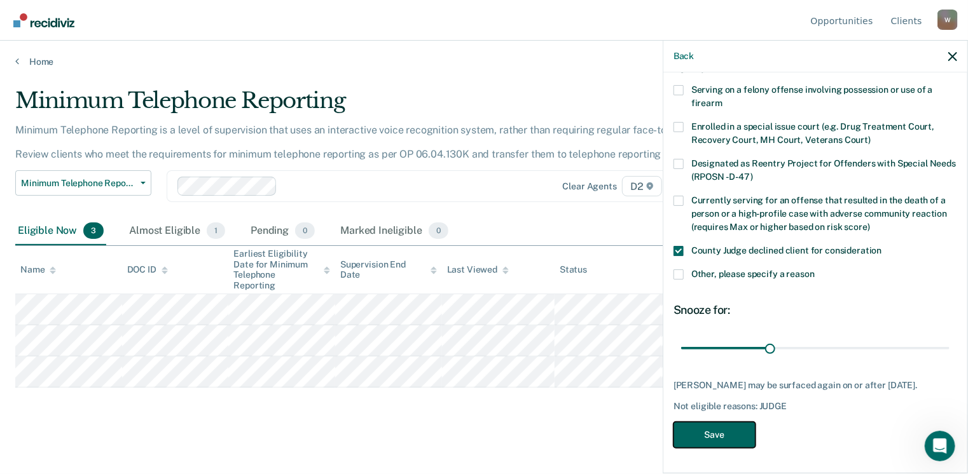
click at [726, 435] on button "Save" at bounding box center [714, 435] width 82 height 26
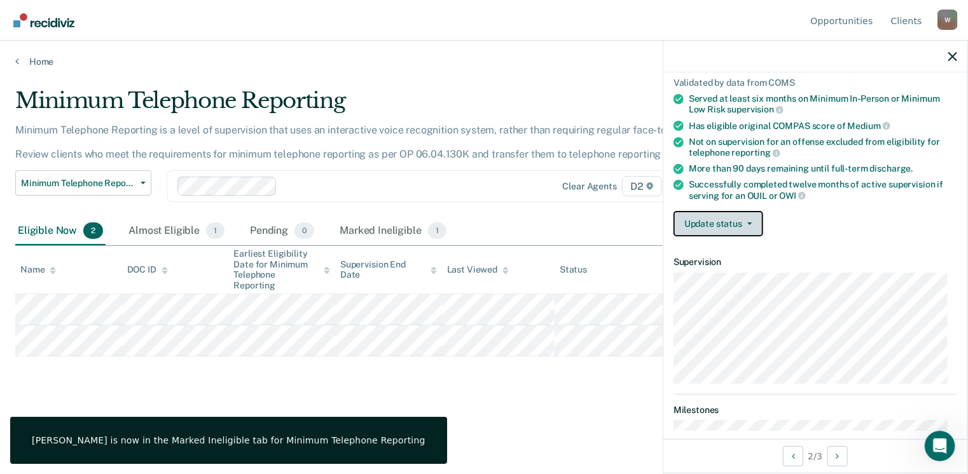
click at [689, 226] on button "Update status" at bounding box center [718, 223] width 90 height 25
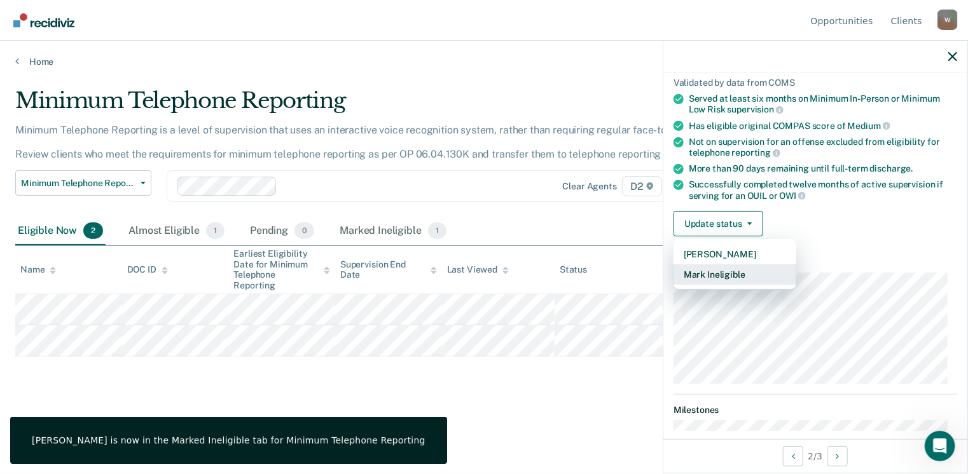
click at [710, 269] on button "Mark Ineligible" at bounding box center [734, 275] width 123 height 20
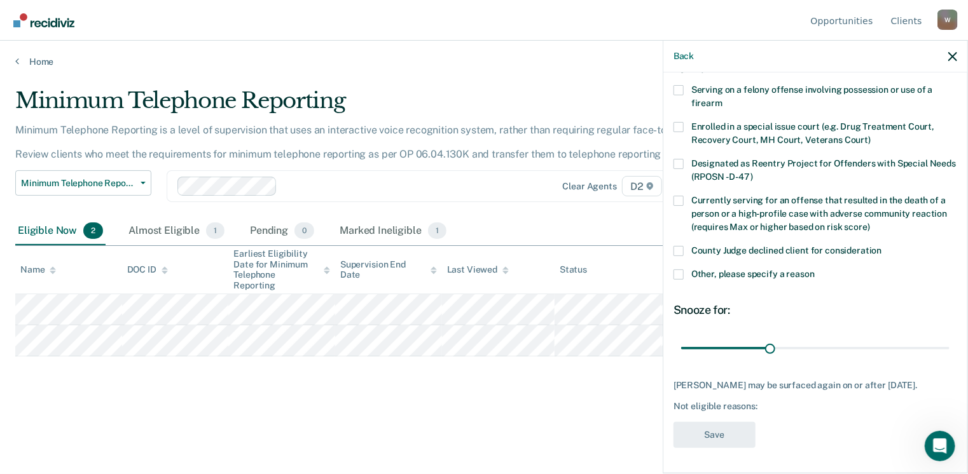
click at [679, 246] on span at bounding box center [678, 251] width 10 height 10
click at [882, 246] on input "County Judge declined client for consideration" at bounding box center [882, 246] width 0 height 0
click at [705, 429] on button "Save" at bounding box center [714, 435] width 82 height 26
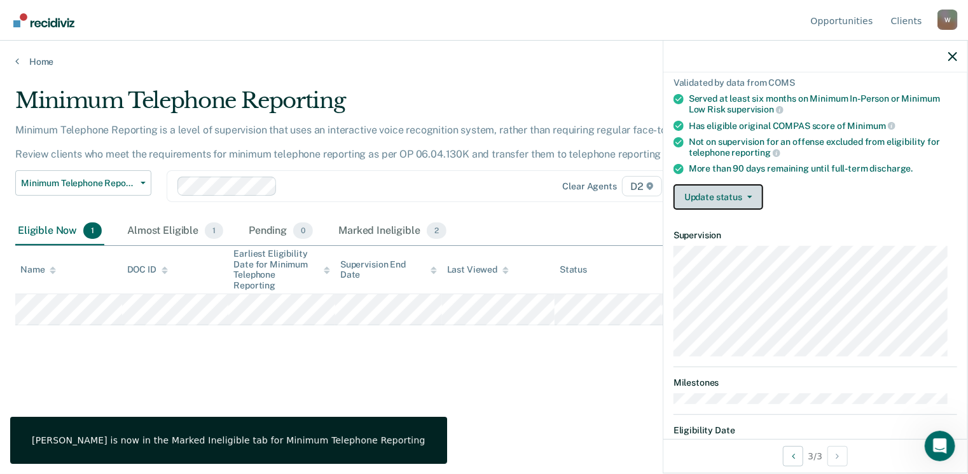
click at [724, 184] on button "Update status" at bounding box center [718, 196] width 90 height 25
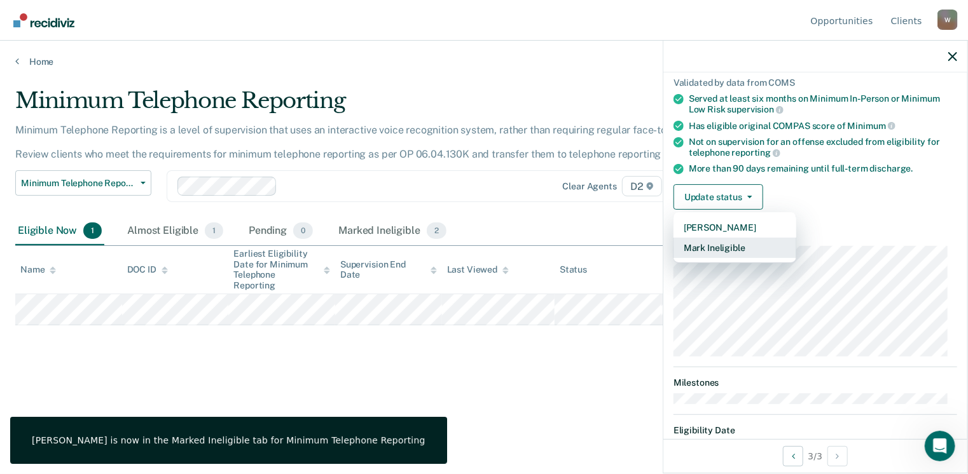
click at [732, 240] on button "Mark Ineligible" at bounding box center [734, 248] width 123 height 20
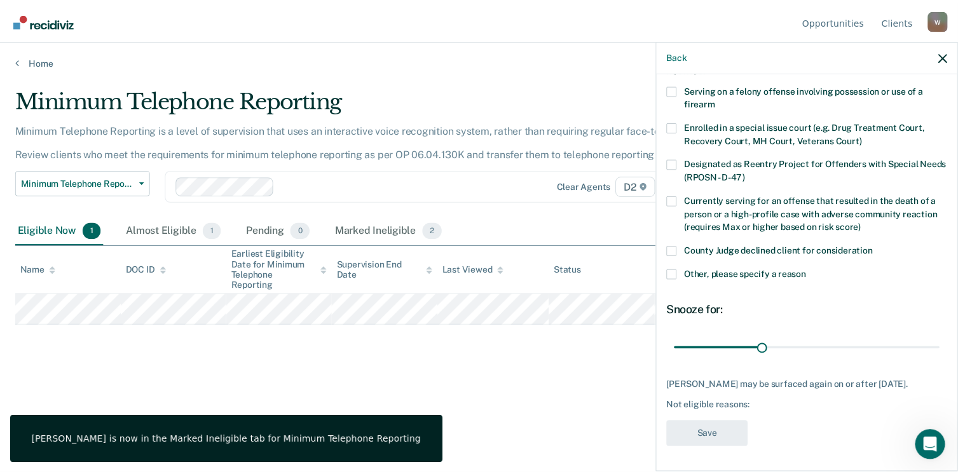
scroll to position [82, 0]
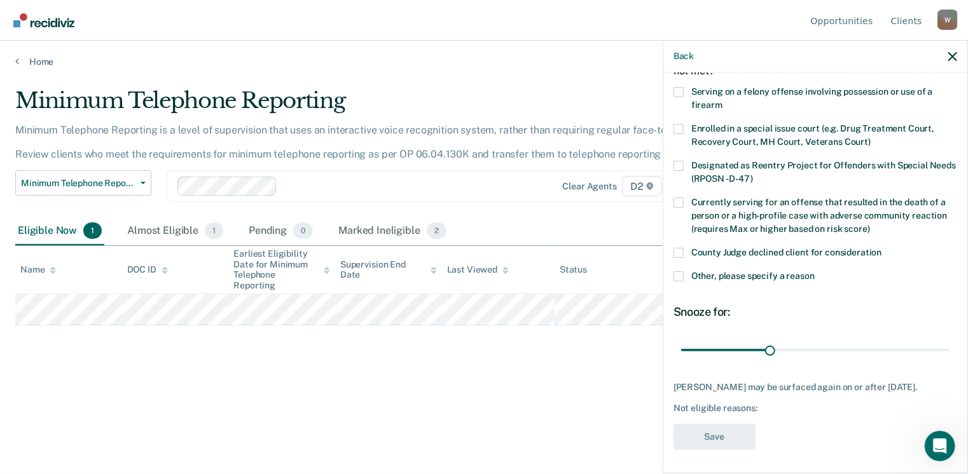
click at [682, 251] on span at bounding box center [678, 253] width 10 height 10
click at [882, 248] on input "County Judge declined client for consideration" at bounding box center [882, 248] width 0 height 0
click at [722, 434] on button "Save" at bounding box center [714, 437] width 82 height 26
